Goal: Task Accomplishment & Management: Manage account settings

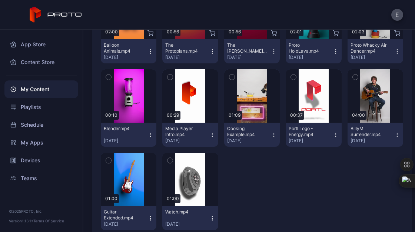
scroll to position [14, 0]
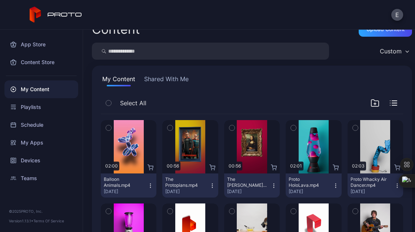
click at [182, 89] on div "My Content Shared With Me Select All Preview 02:00 Balloon Animals.mp4 [DATE] P…" at bounding box center [252, 223] width 320 height 314
click at [174, 82] on button "Shared With Me" at bounding box center [166, 81] width 47 height 12
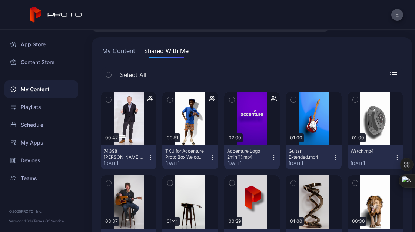
scroll to position [42, 0]
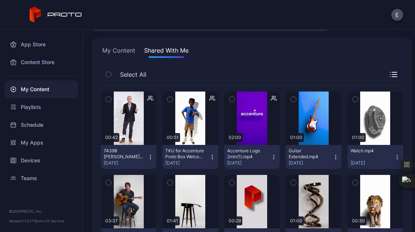
click at [152, 155] on icon "button" at bounding box center [151, 157] width 6 height 6
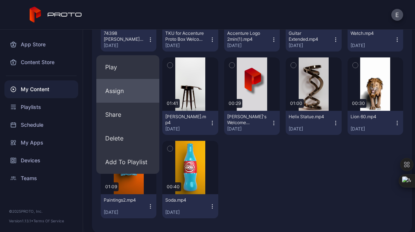
scroll to position [167, 0]
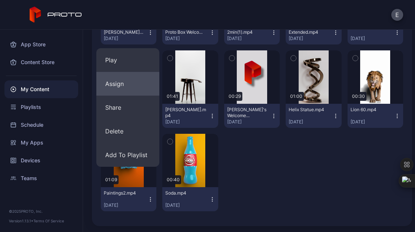
click at [119, 81] on button "Assign" at bounding box center [127, 84] width 63 height 24
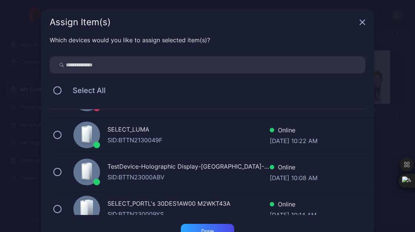
scroll to position [31, 0]
click at [108, 137] on div "SID: BTTN2130049F" at bounding box center [189, 139] width 162 height 9
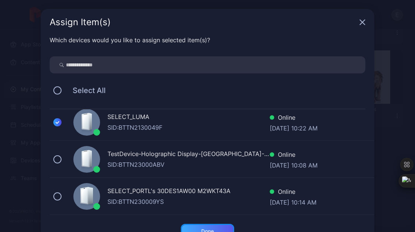
click at [206, 228] on div "Done" at bounding box center [207, 231] width 53 height 15
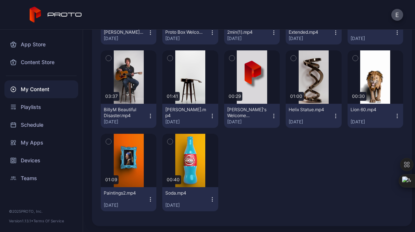
scroll to position [45, 0]
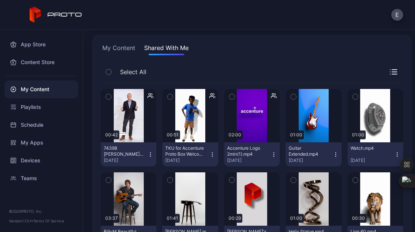
click at [149, 155] on icon "button" at bounding box center [151, 155] width 6 height 6
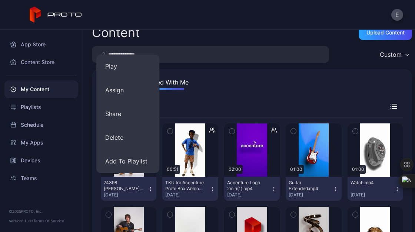
scroll to position [3, 0]
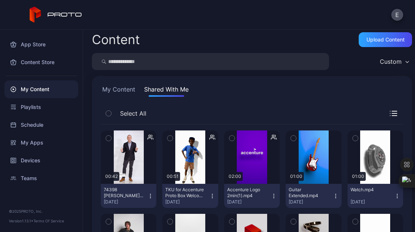
click at [232, 84] on div "My Content Shared With Me Select All Preview 00:42 74398 [PERSON_NAME] Welcome …" at bounding box center [252, 233] width 320 height 314
click at [122, 89] on button "My Content" at bounding box center [119, 91] width 36 height 12
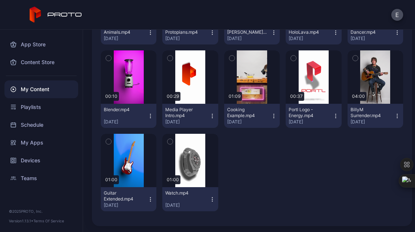
scroll to position [0, 0]
